Goal: Transaction & Acquisition: Purchase product/service

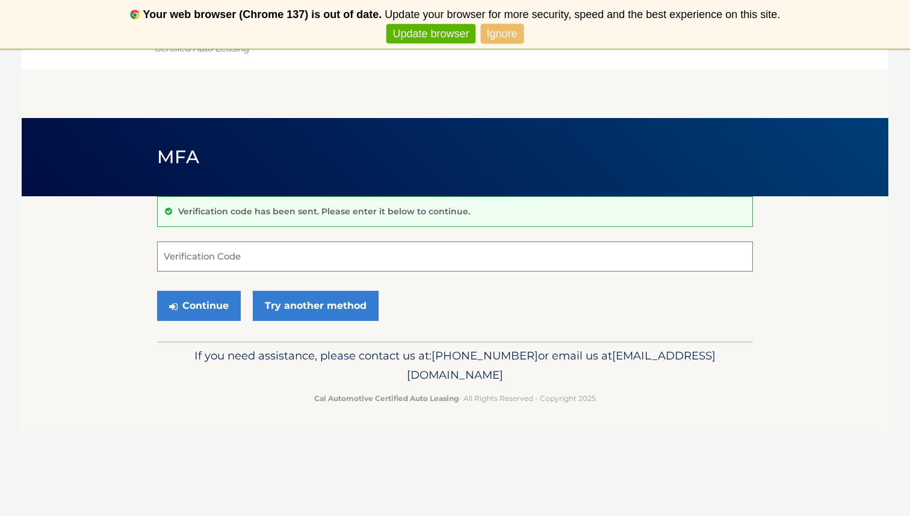
click at [405, 258] on input "Verification Code" at bounding box center [455, 256] width 596 height 30
click at [501, 34] on link "Ignore" at bounding box center [502, 34] width 43 height 20
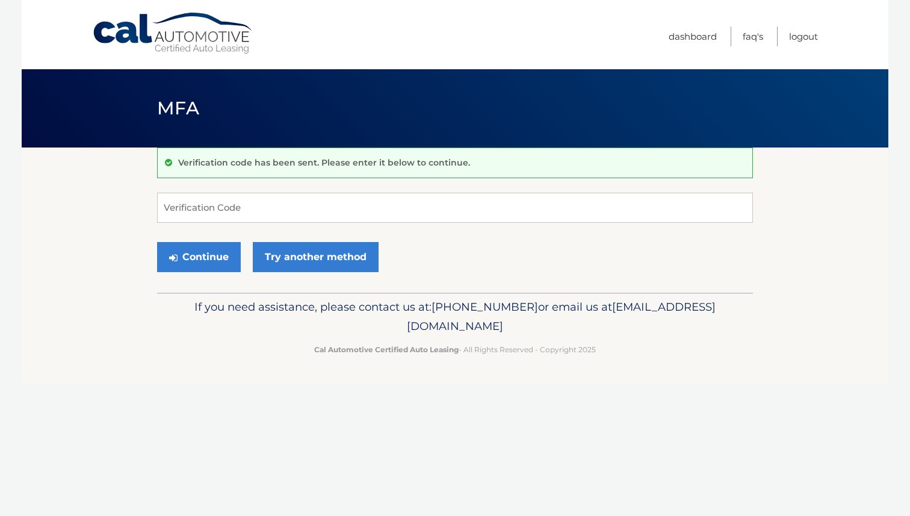
click at [252, 161] on p "Verification code has been sent. Please enter it below to continue." at bounding box center [324, 162] width 292 height 11
click at [249, 214] on input "Verification Code" at bounding box center [455, 208] width 596 height 30
click at [279, 253] on link "Try another method" at bounding box center [316, 257] width 126 height 30
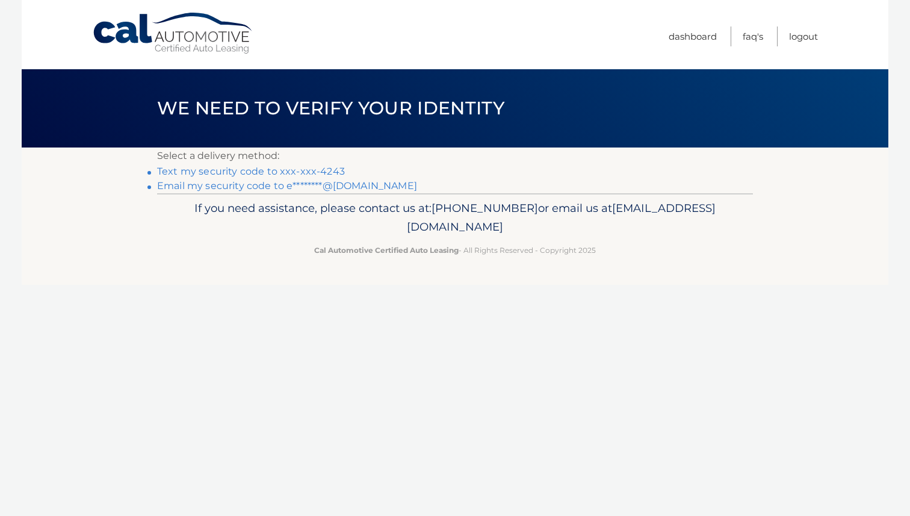
click at [294, 172] on link "Text my security code to xxx-xxx-4243" at bounding box center [251, 171] width 188 height 11
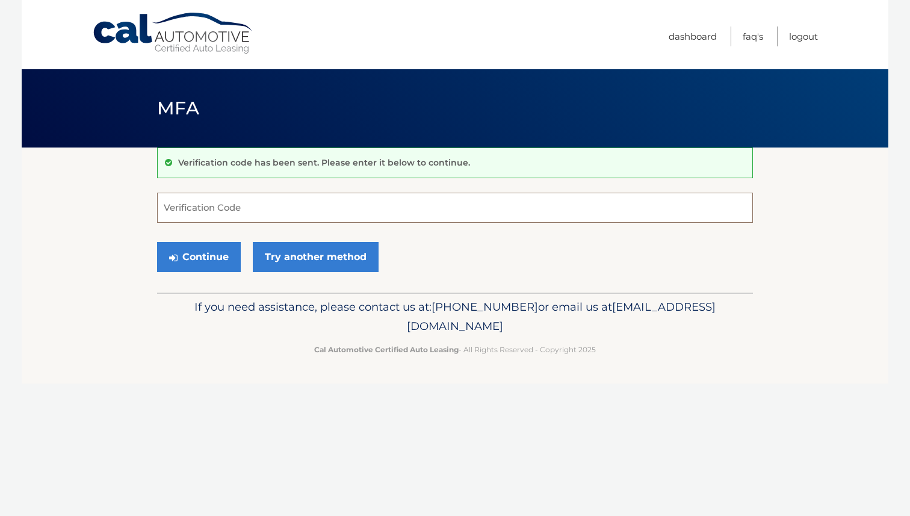
click at [259, 206] on input "Verification Code" at bounding box center [455, 208] width 596 height 30
type input "884564"
click at [214, 261] on button "Continue" at bounding box center [199, 257] width 84 height 30
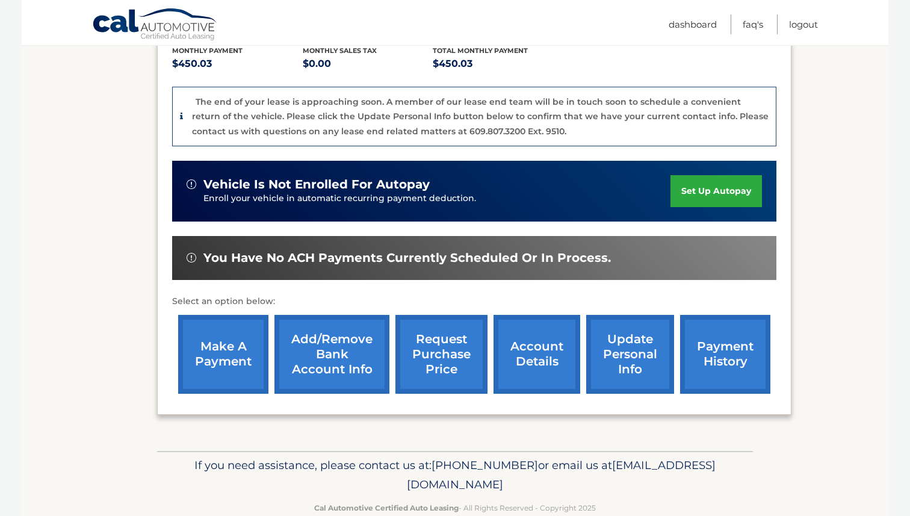
scroll to position [287, 0]
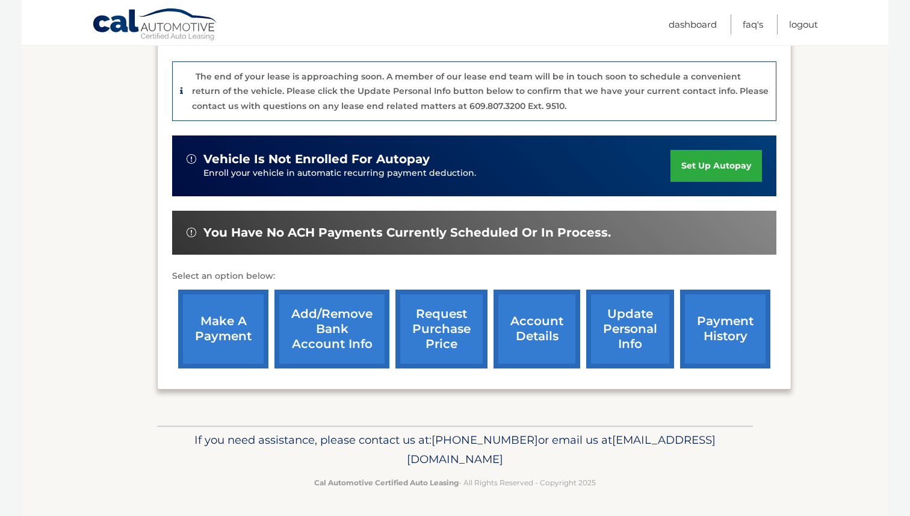
click at [714, 318] on link "payment history" at bounding box center [725, 329] width 90 height 79
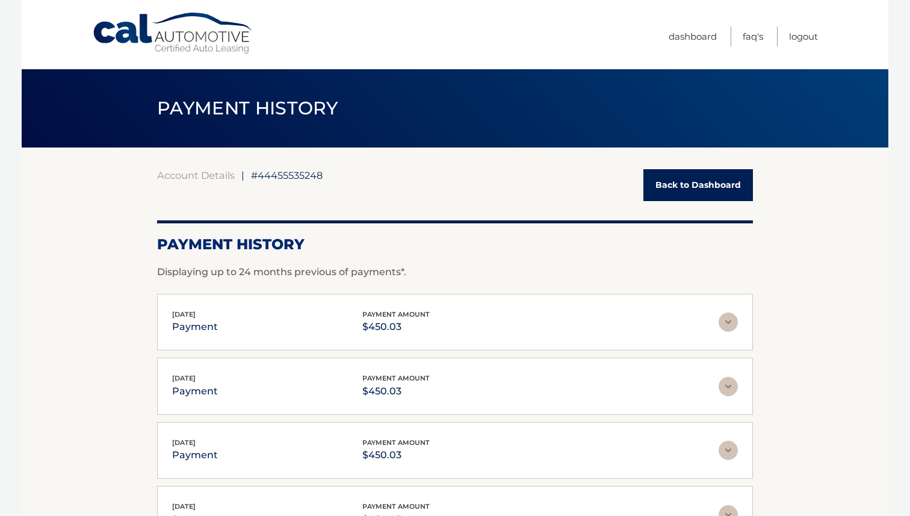
click at [675, 191] on link "Back to Dashboard" at bounding box center [698, 185] width 110 height 32
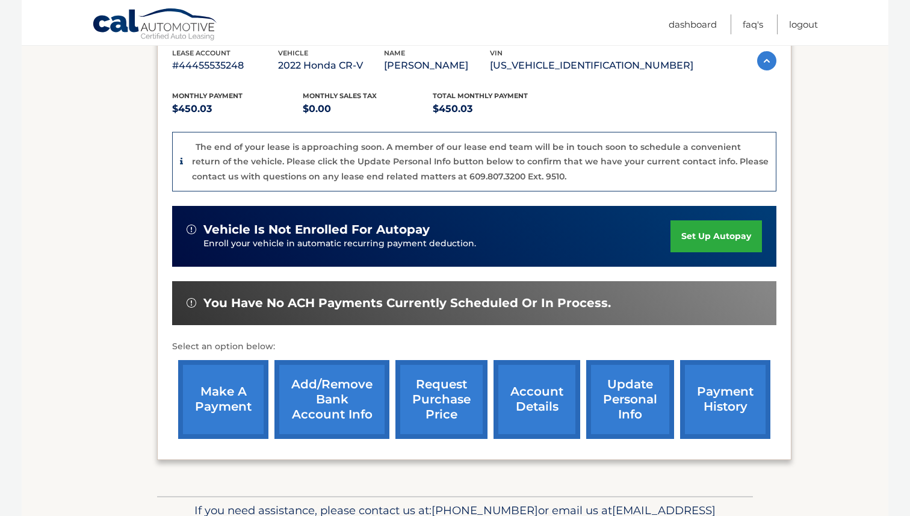
scroll to position [287, 0]
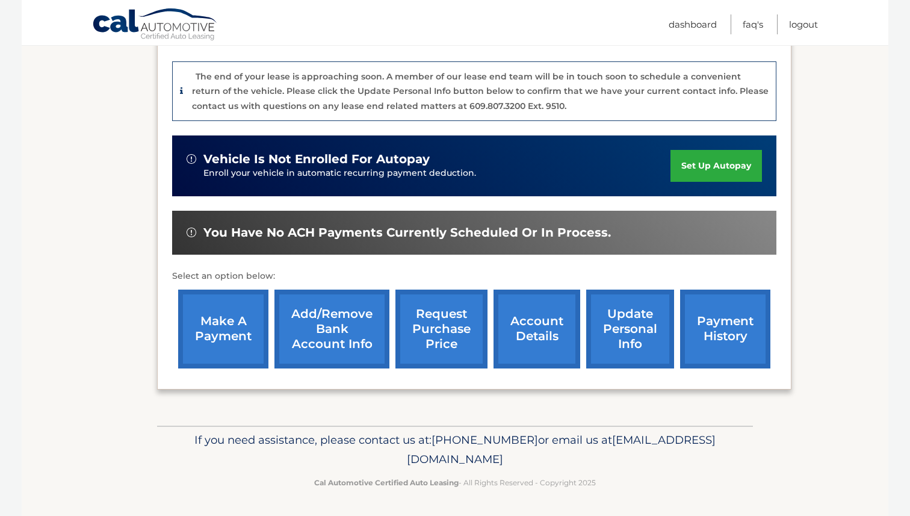
click at [527, 327] on link "account details" at bounding box center [537, 329] width 87 height 79
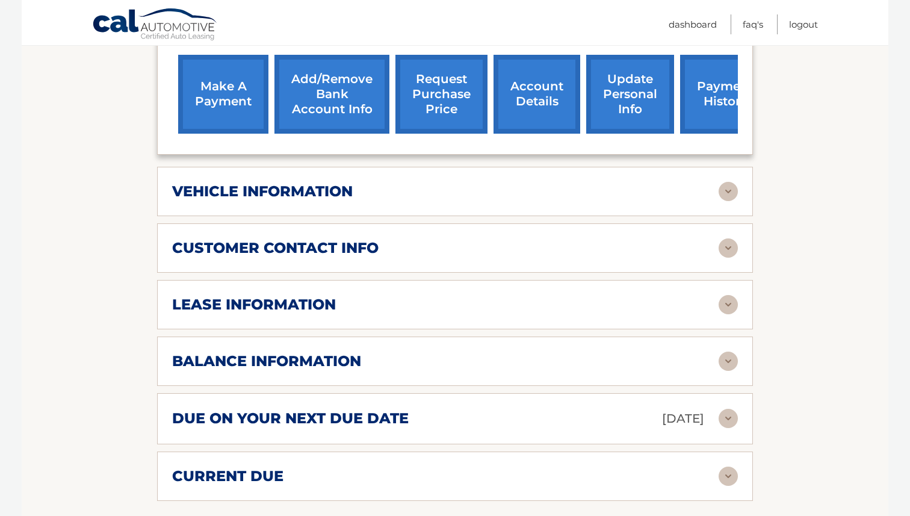
scroll to position [543, 0]
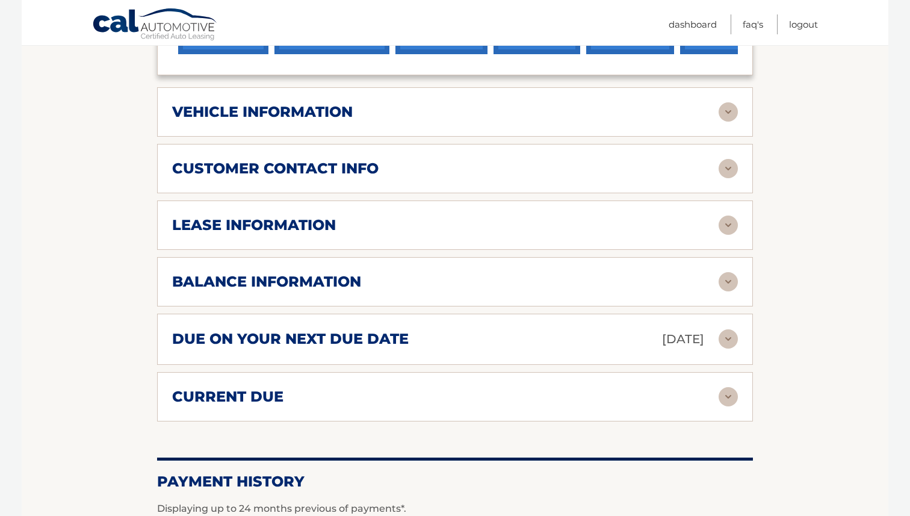
click at [518, 223] on div "lease information" at bounding box center [445, 225] width 547 height 18
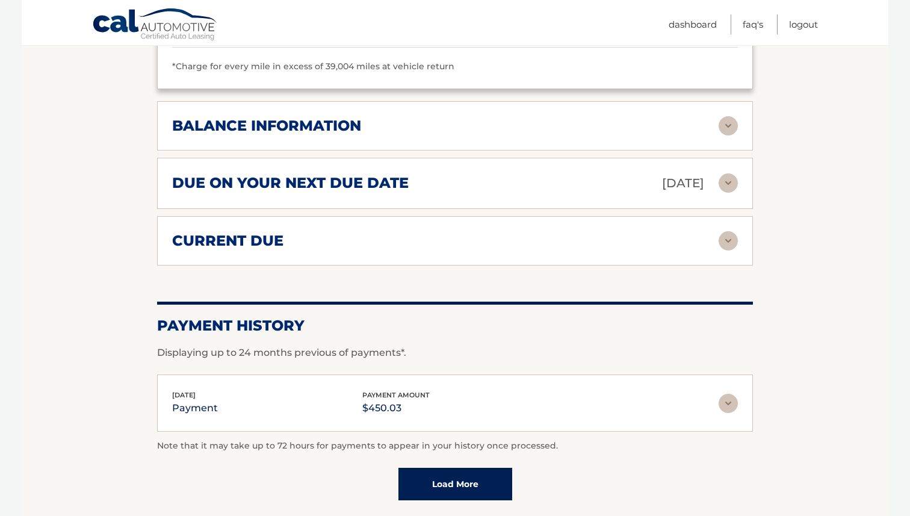
scroll to position [920, 0]
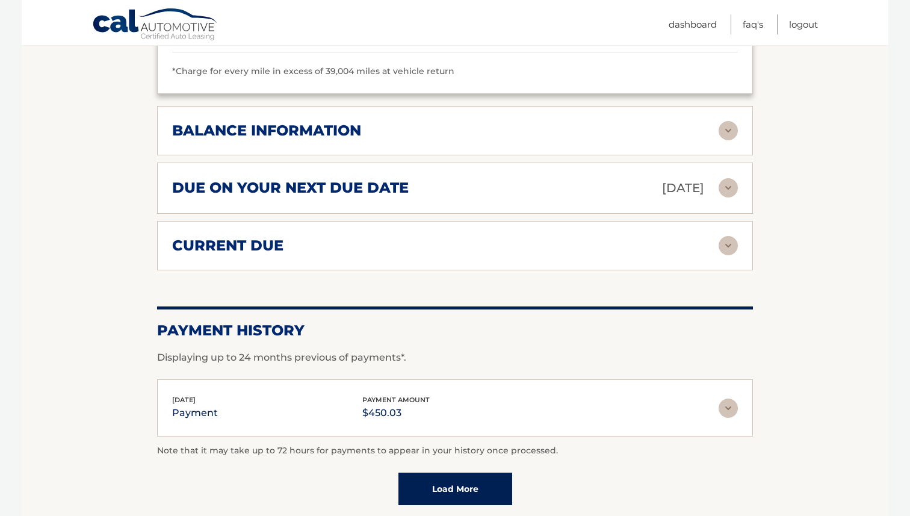
click at [730, 185] on img at bounding box center [728, 187] width 19 height 19
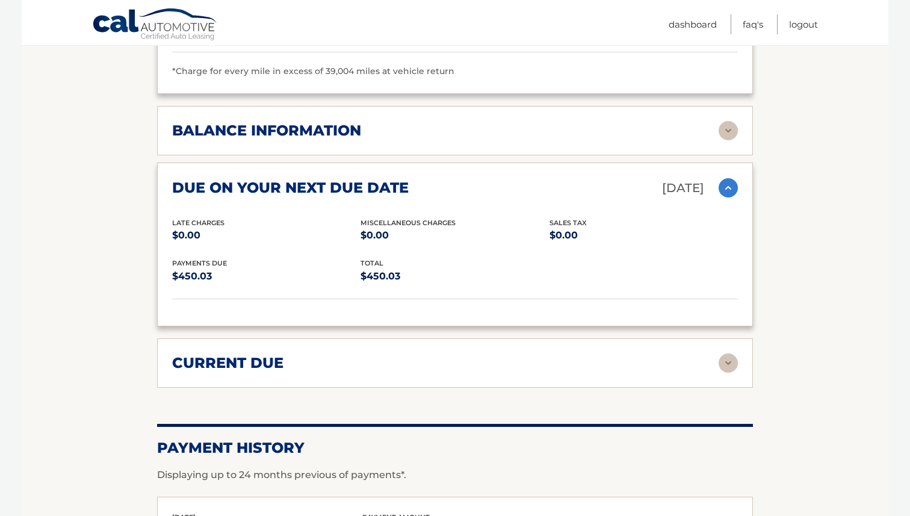
click at [327, 355] on div "current due" at bounding box center [445, 363] width 547 height 18
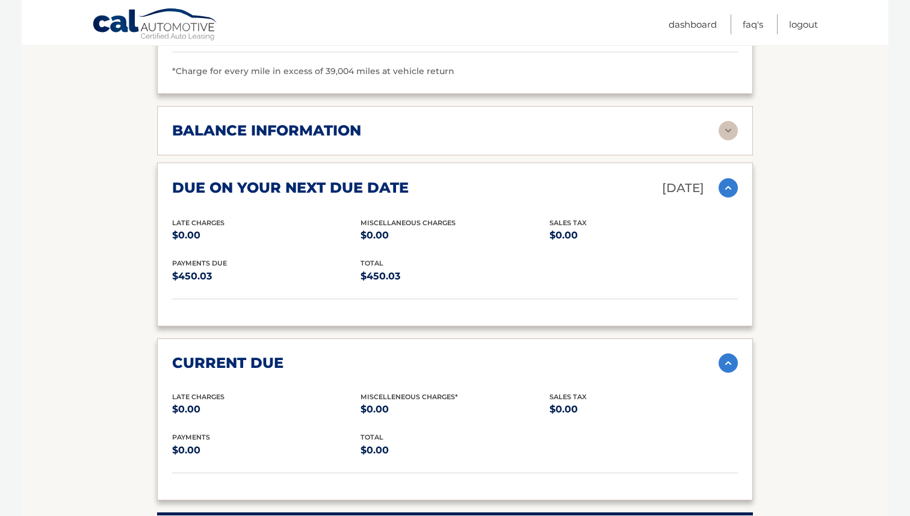
click at [731, 185] on img at bounding box center [728, 187] width 19 height 19
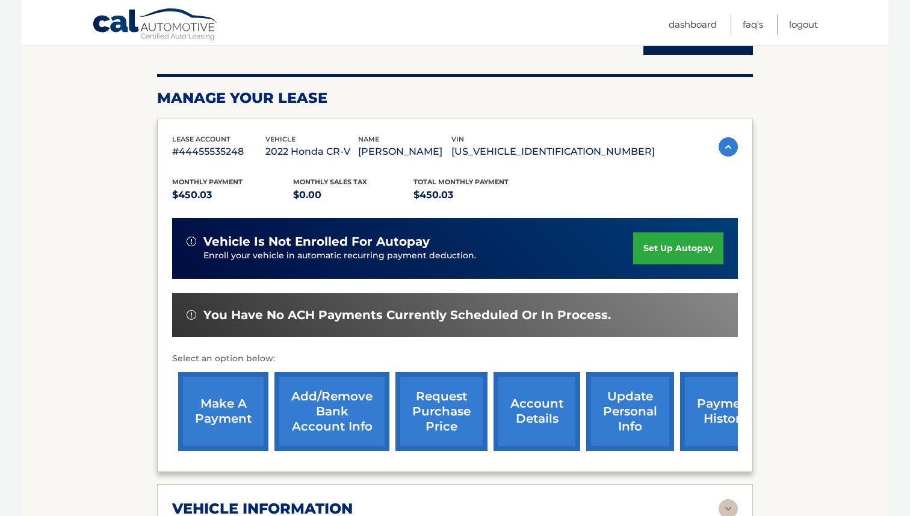
scroll to position [156, 0]
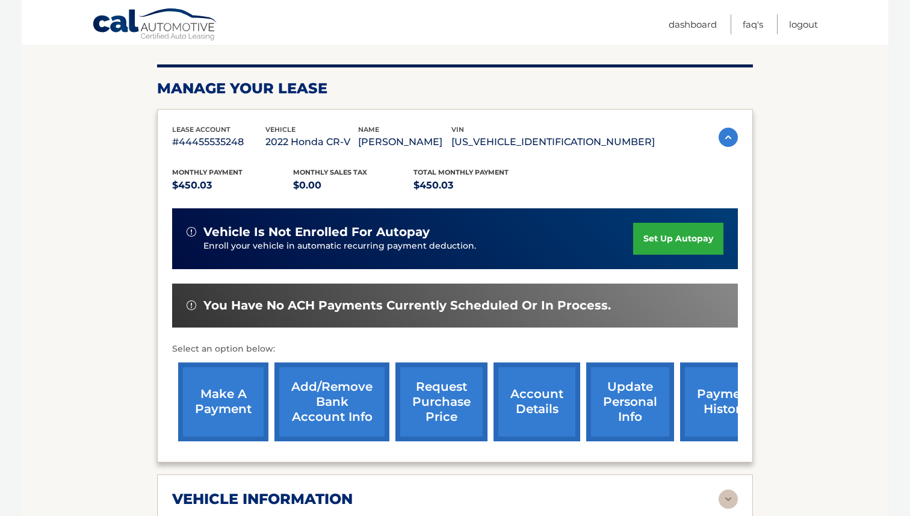
click at [217, 400] on link "make a payment" at bounding box center [223, 401] width 90 height 79
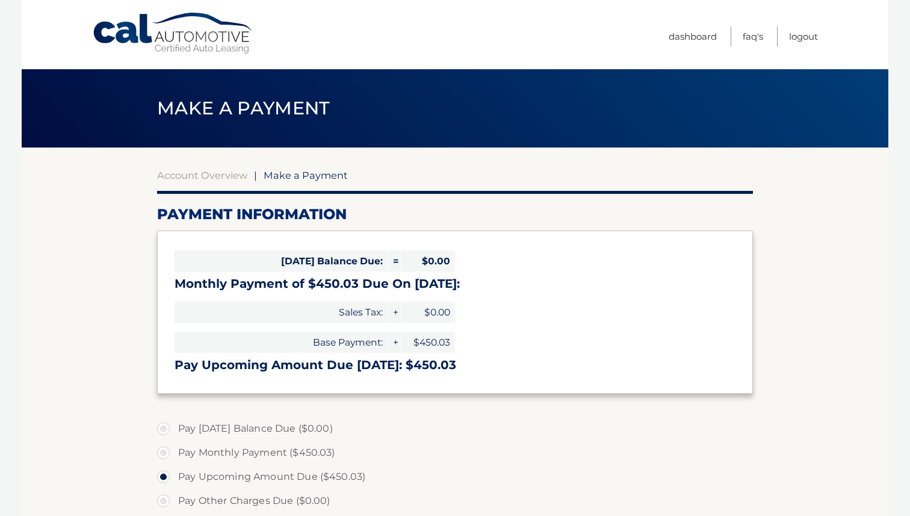
select select "OTk0Mzc5ZjUtMzc1MC00ZTM2LTg3ZWEtZTc0OTkwOGFkYTEw"
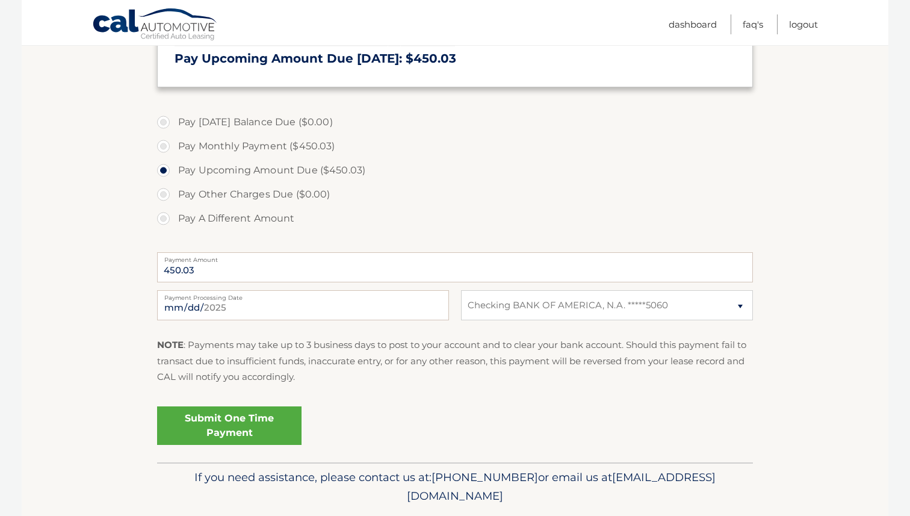
scroll to position [317, 0]
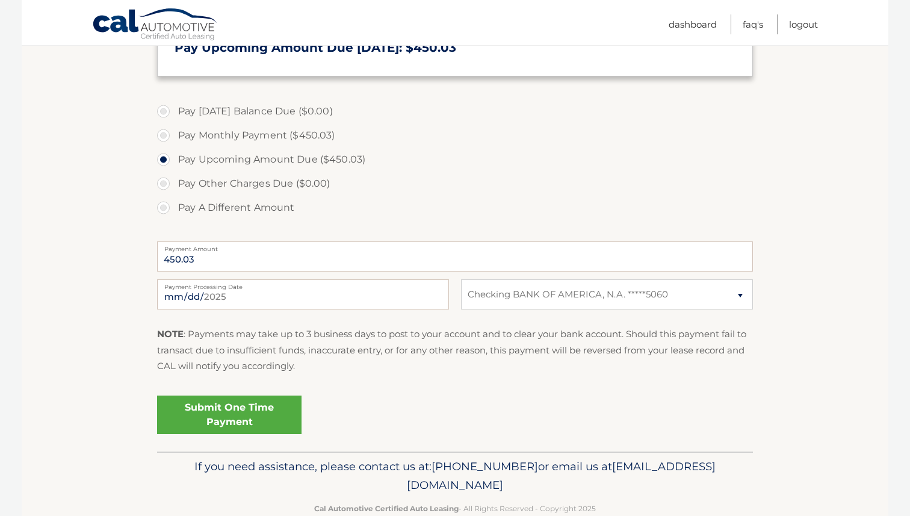
click at [211, 413] on link "Submit One Time Payment" at bounding box center [229, 414] width 144 height 39
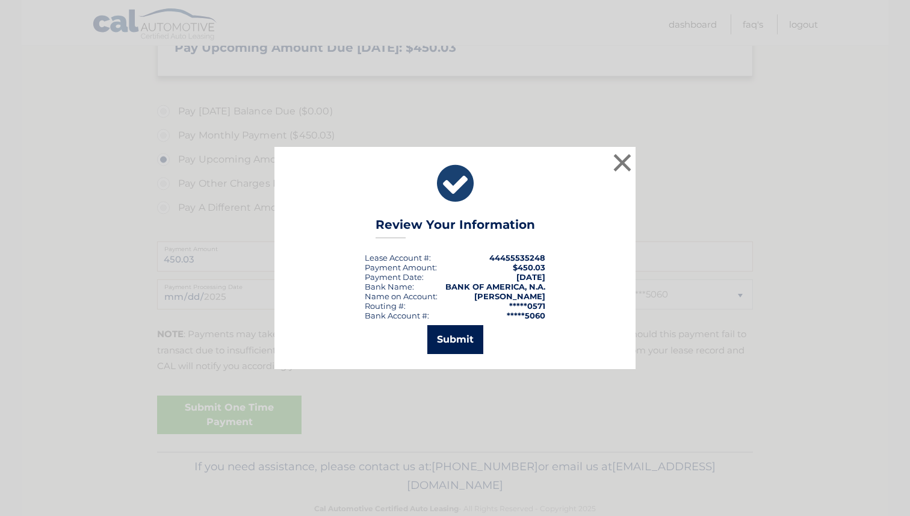
click at [465, 338] on button "Submit" at bounding box center [455, 339] width 56 height 29
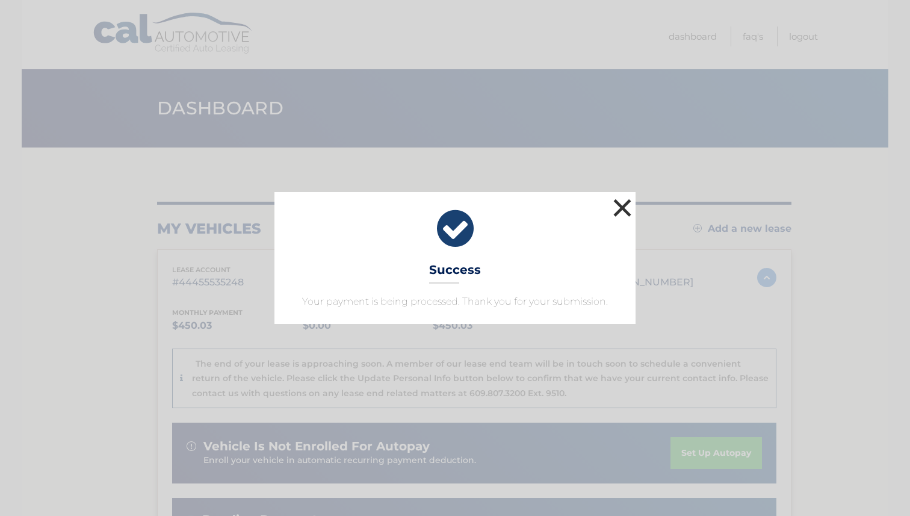
click at [623, 211] on button "×" at bounding box center [622, 208] width 24 height 24
